Goal: Find specific page/section: Find specific page/section

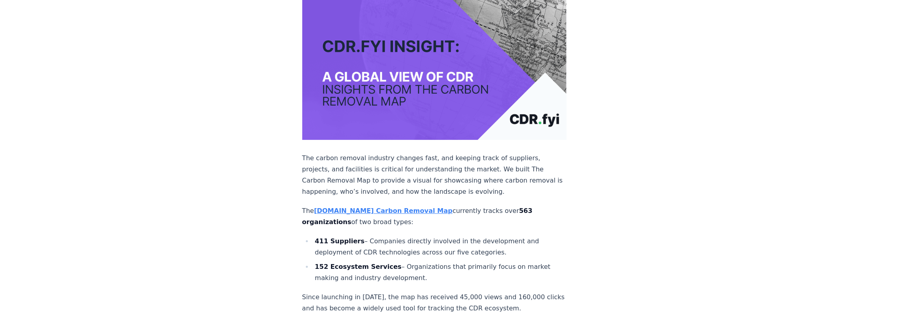
scroll to position [160, 0]
click at [381, 206] on strong "[DOMAIN_NAME] Carbon Removal Map" at bounding box center [383, 210] width 138 height 8
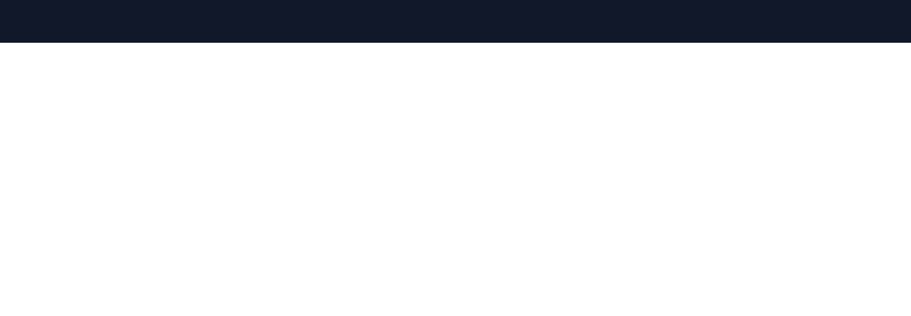
scroll to position [35, 0]
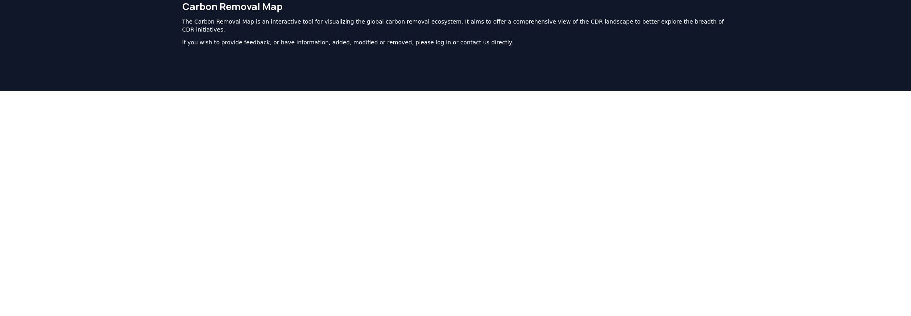
drag, startPoint x: 824, startPoint y: 127, endPoint x: 789, endPoint y: 129, distance: 34.9
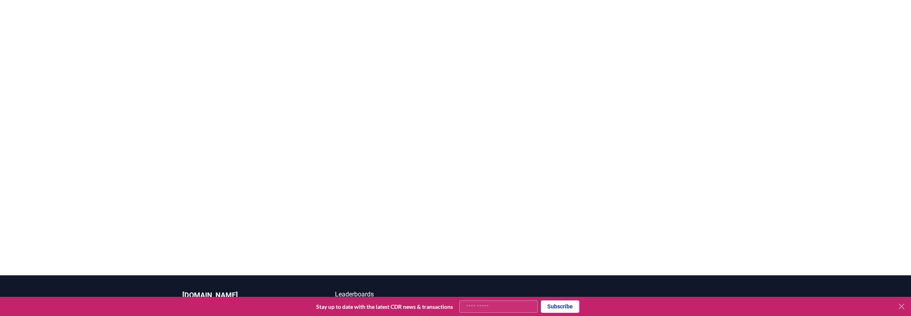
scroll to position [75, 0]
